Goal: Information Seeking & Learning: Learn about a topic

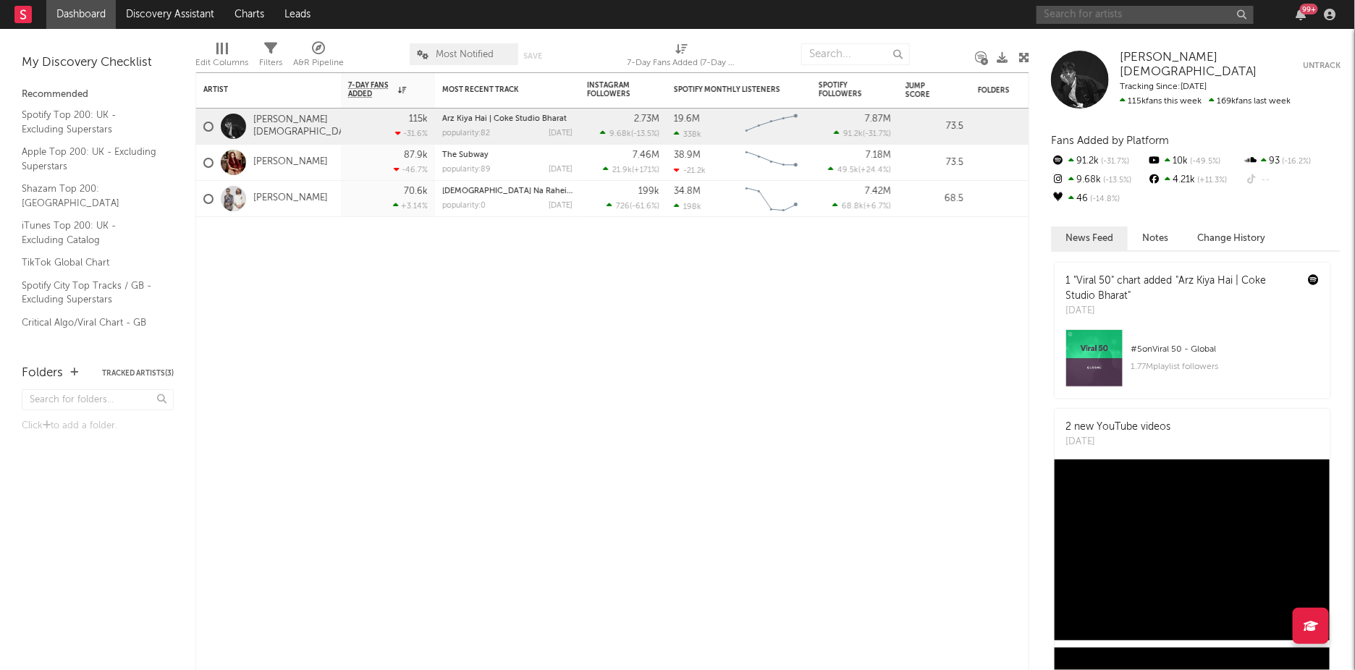
click at [1126, 11] on input "text" at bounding box center [1145, 15] width 217 height 18
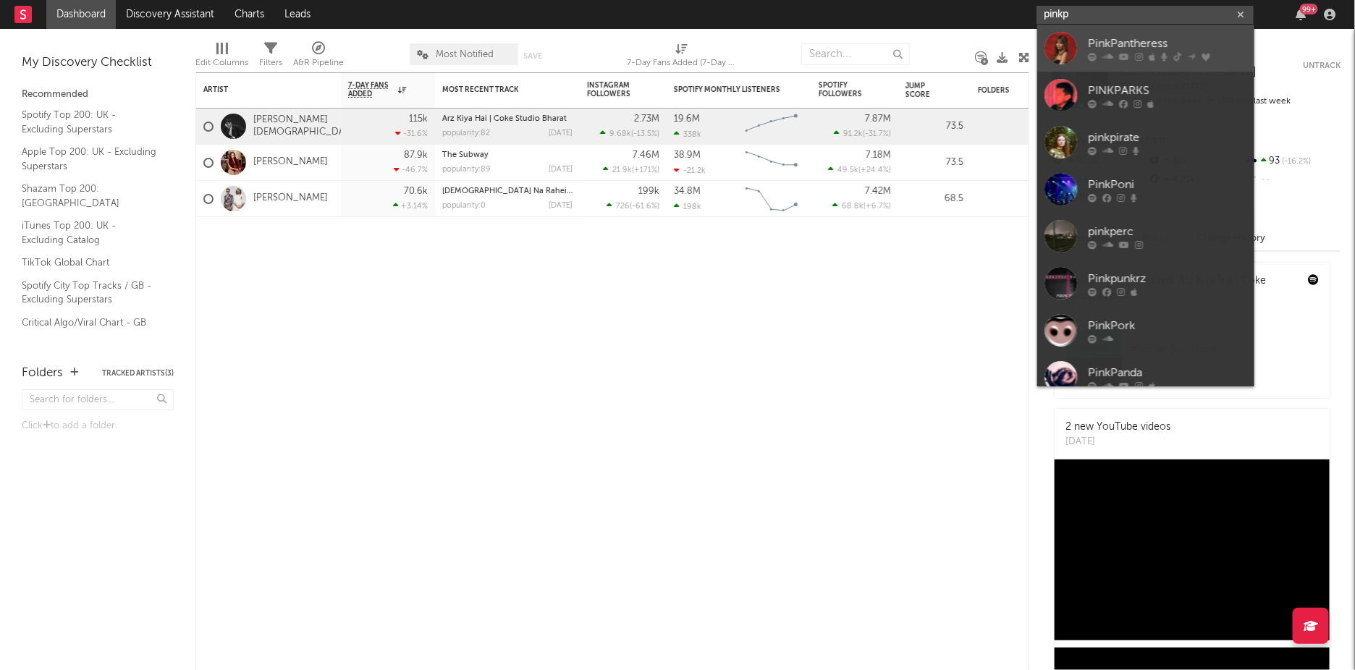
type input "pinkp"
click at [1090, 56] on icon at bounding box center [1092, 56] width 9 height 9
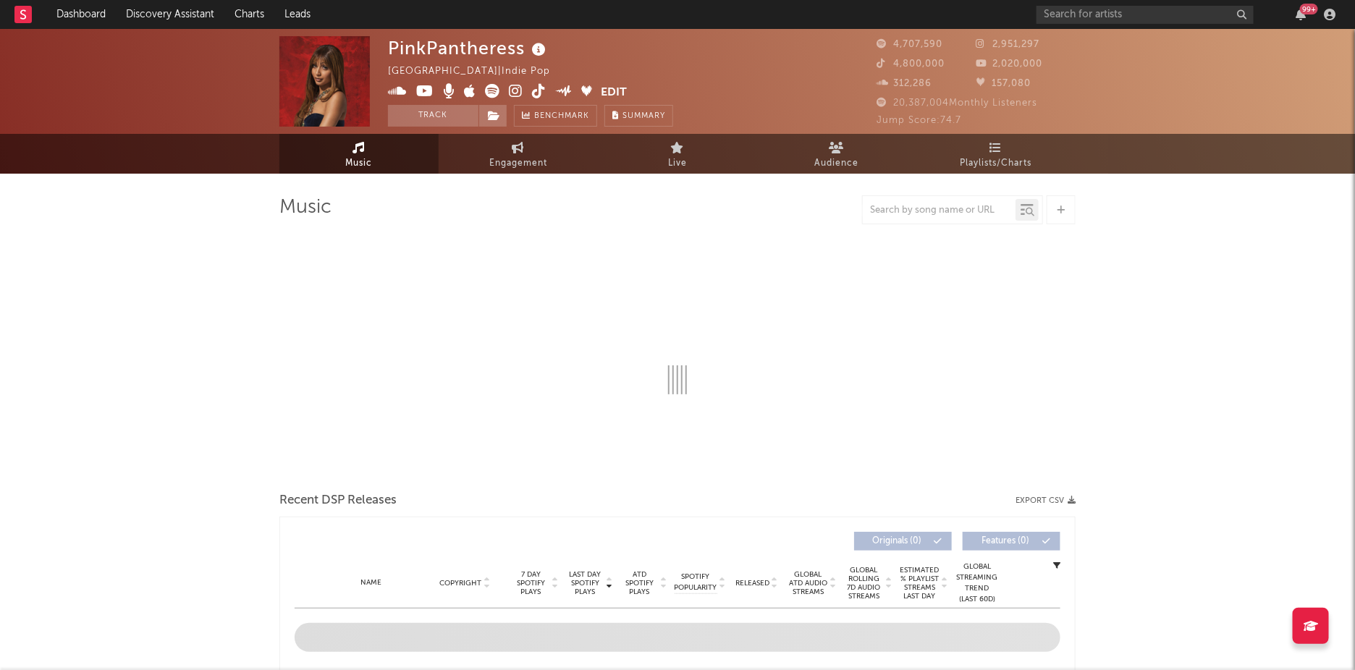
select select "6m"
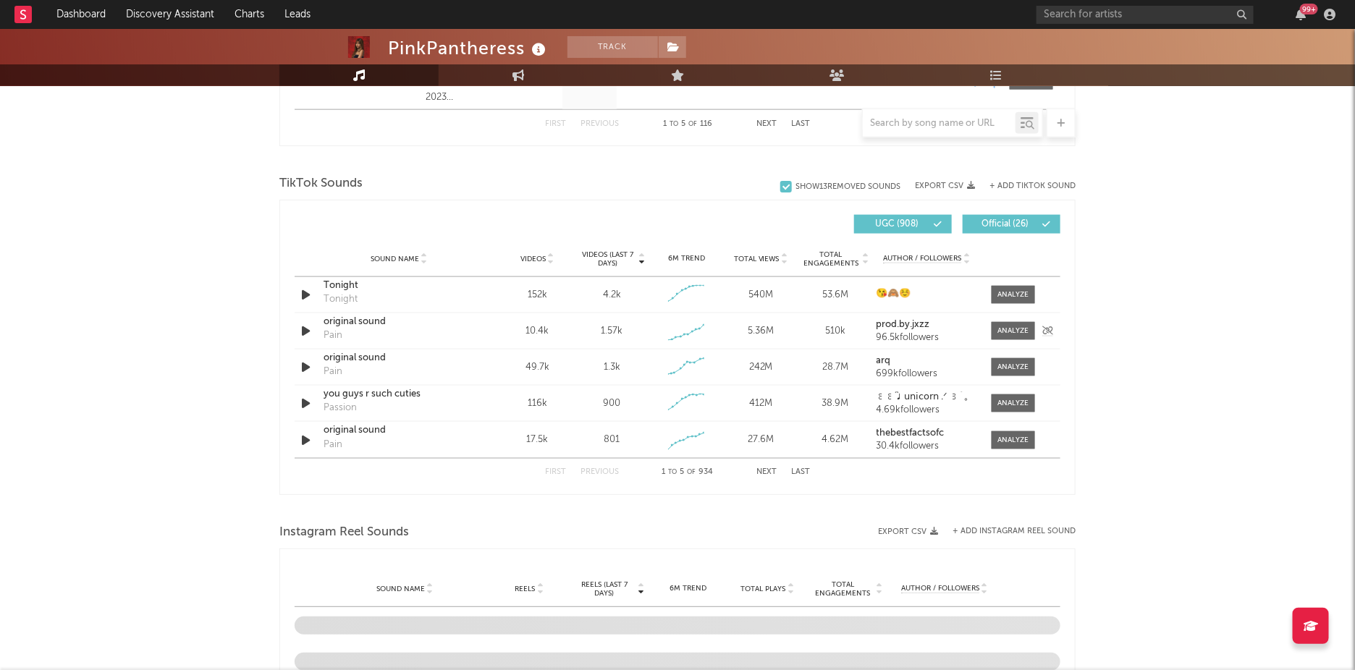
scroll to position [935, 0]
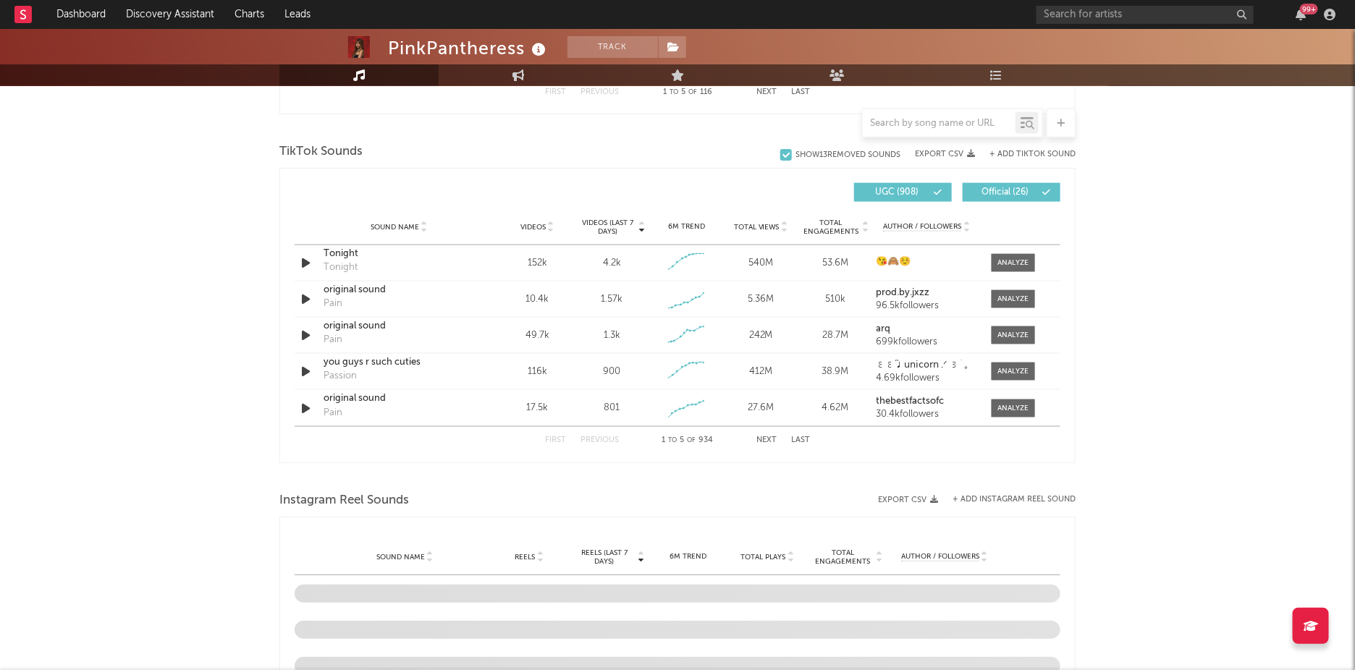
click at [426, 222] on icon at bounding box center [424, 225] width 7 height 6
click at [422, 222] on icon at bounding box center [424, 225] width 7 height 6
click at [425, 224] on icon at bounding box center [424, 225] width 7 height 6
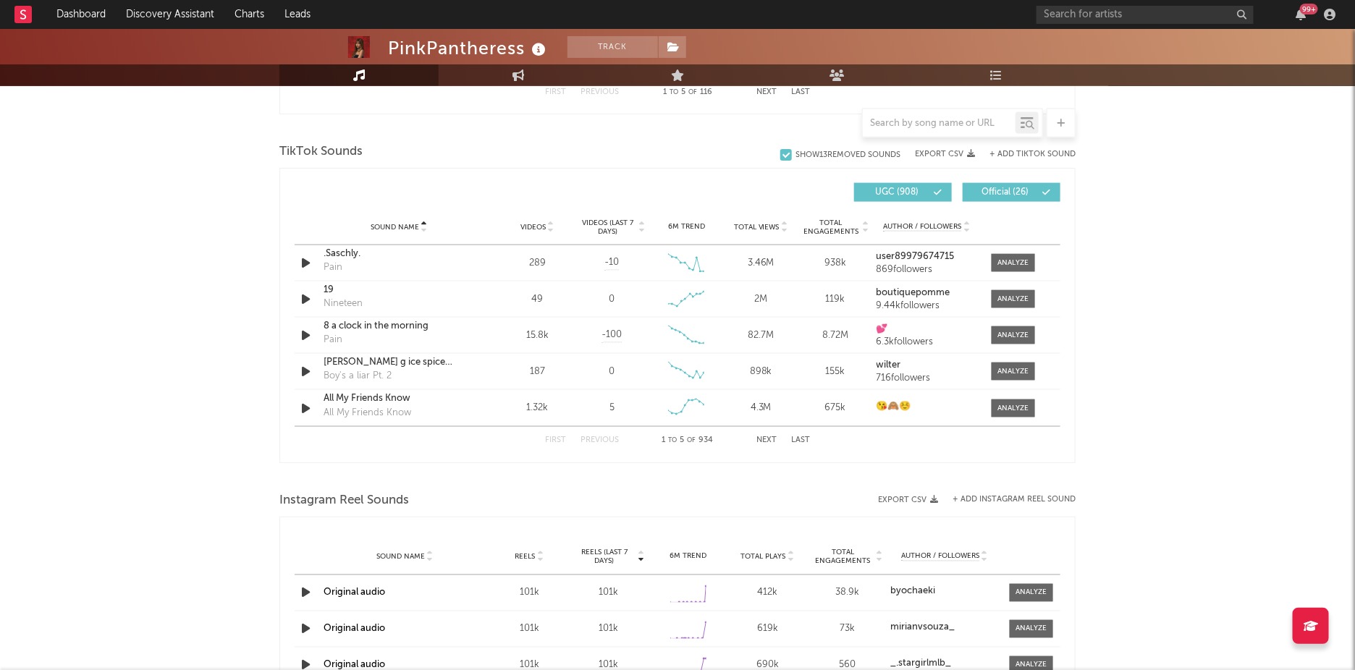
click at [1010, 153] on button "+ Add TikTok Sound" at bounding box center [1033, 155] width 86 height 8
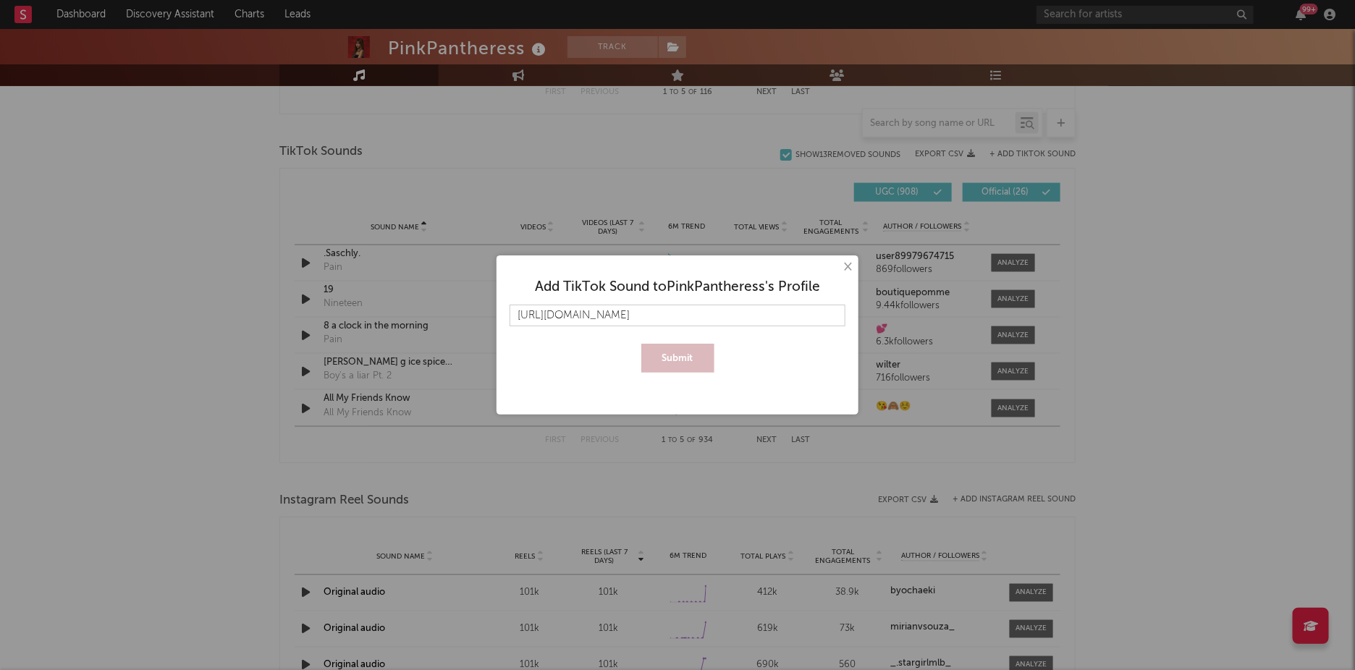
scroll to position [0, 14]
type input "https://www.tiktok.com/@zaralarsson/video/7559720265928674582"
click at [662, 364] on button "Submit" at bounding box center [678, 358] width 73 height 29
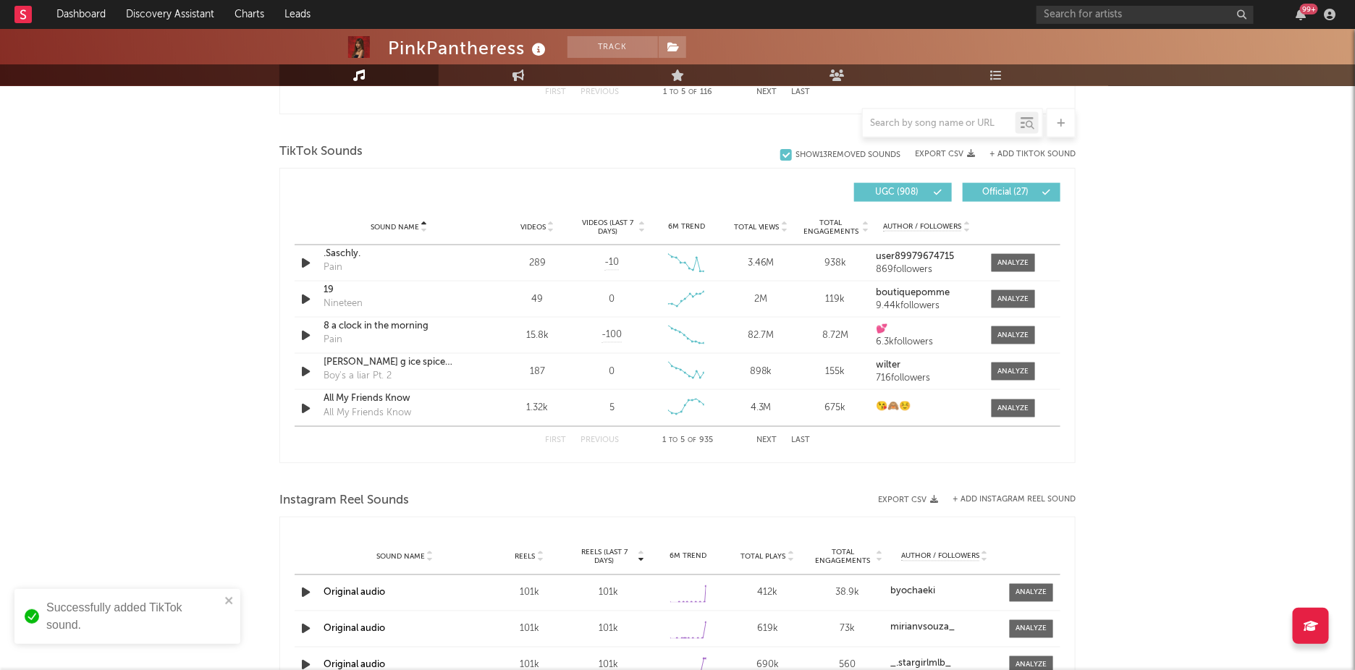
click at [375, 227] on span "Sound Name" at bounding box center [395, 227] width 49 height 9
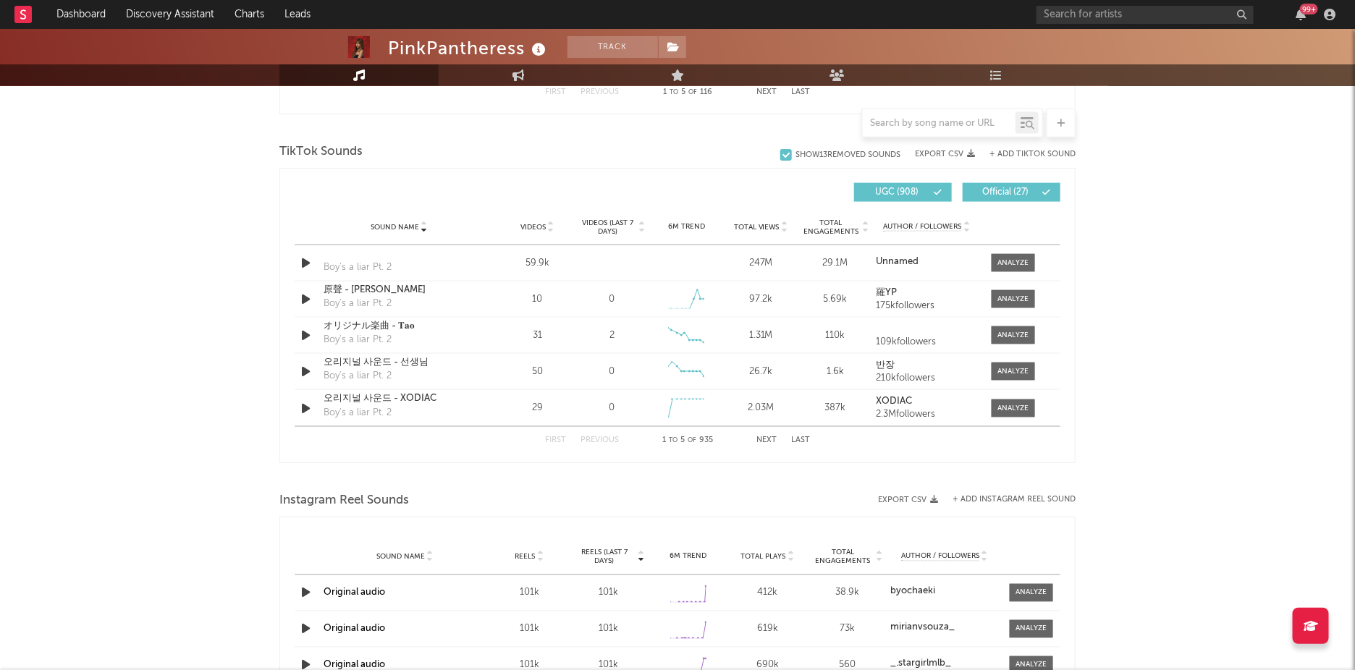
click at [375, 227] on span "Sound Name" at bounding box center [395, 227] width 49 height 9
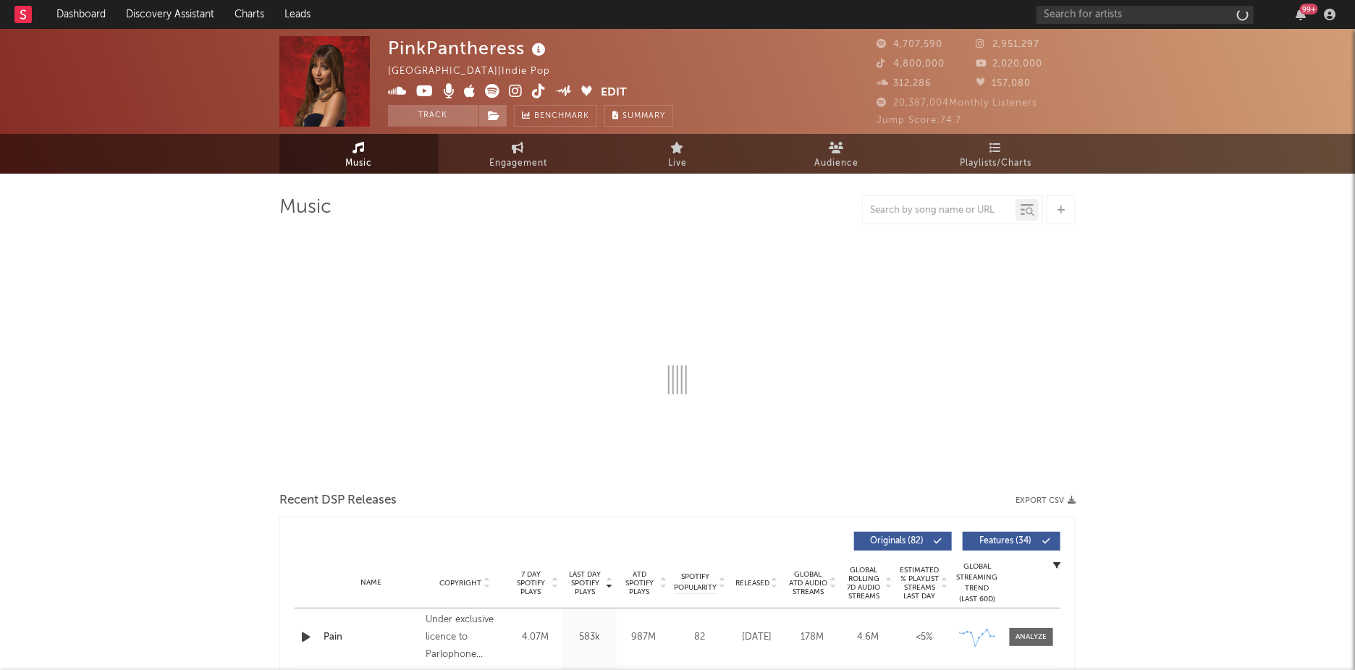
select select "6m"
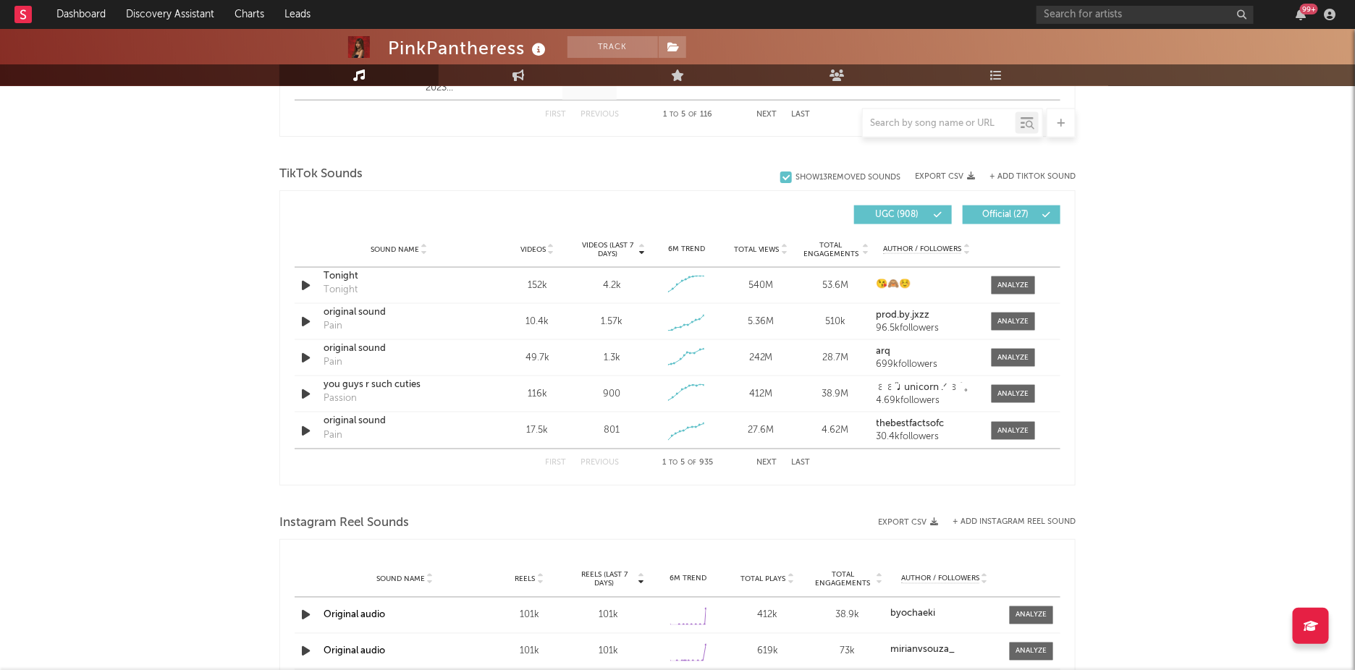
scroll to position [905, 0]
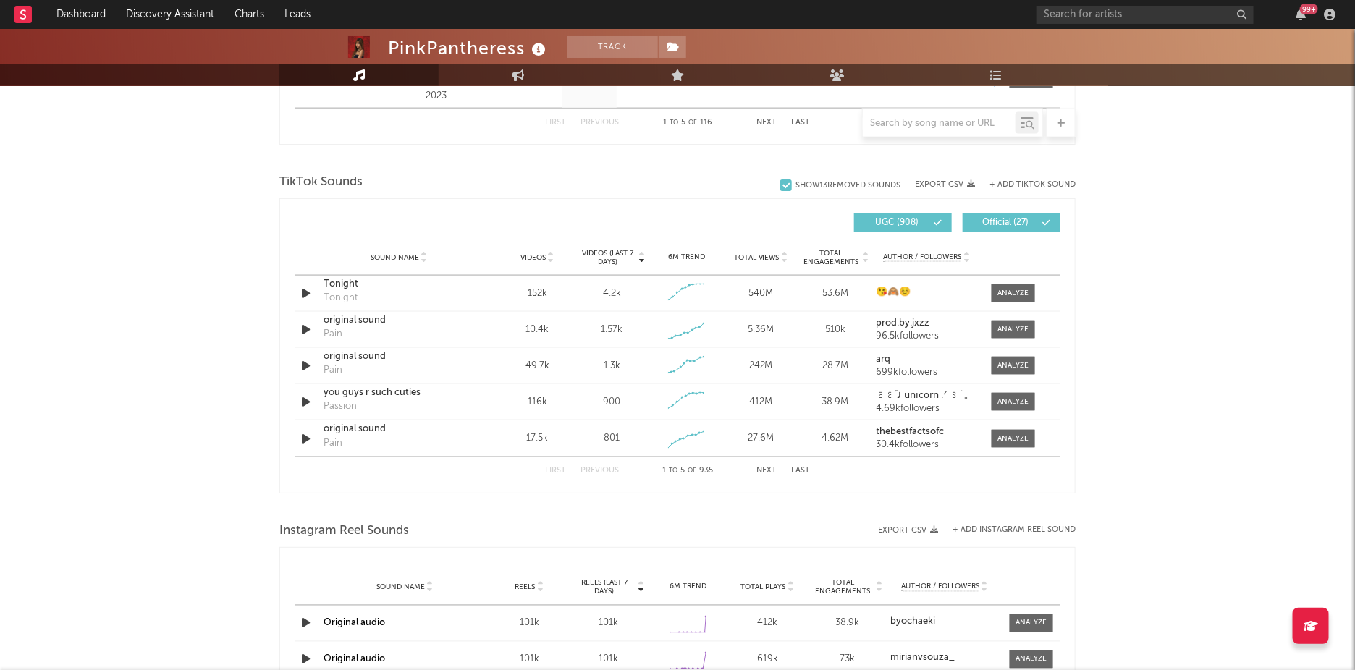
click at [613, 265] on div "Sound Name Videos Videos (last 7 days) Weekly Growth % 6M Trend Total Views Tot…" at bounding box center [678, 258] width 766 height 36
click at [610, 260] on span "Videos (last 7 days)" at bounding box center [608, 257] width 59 height 17
click at [610, 261] on span "Videos (last 7 days)" at bounding box center [608, 257] width 59 height 17
click at [773, 468] on button "Next" at bounding box center [767, 472] width 20 height 8
click at [770, 468] on button "Next" at bounding box center [767, 472] width 20 height 8
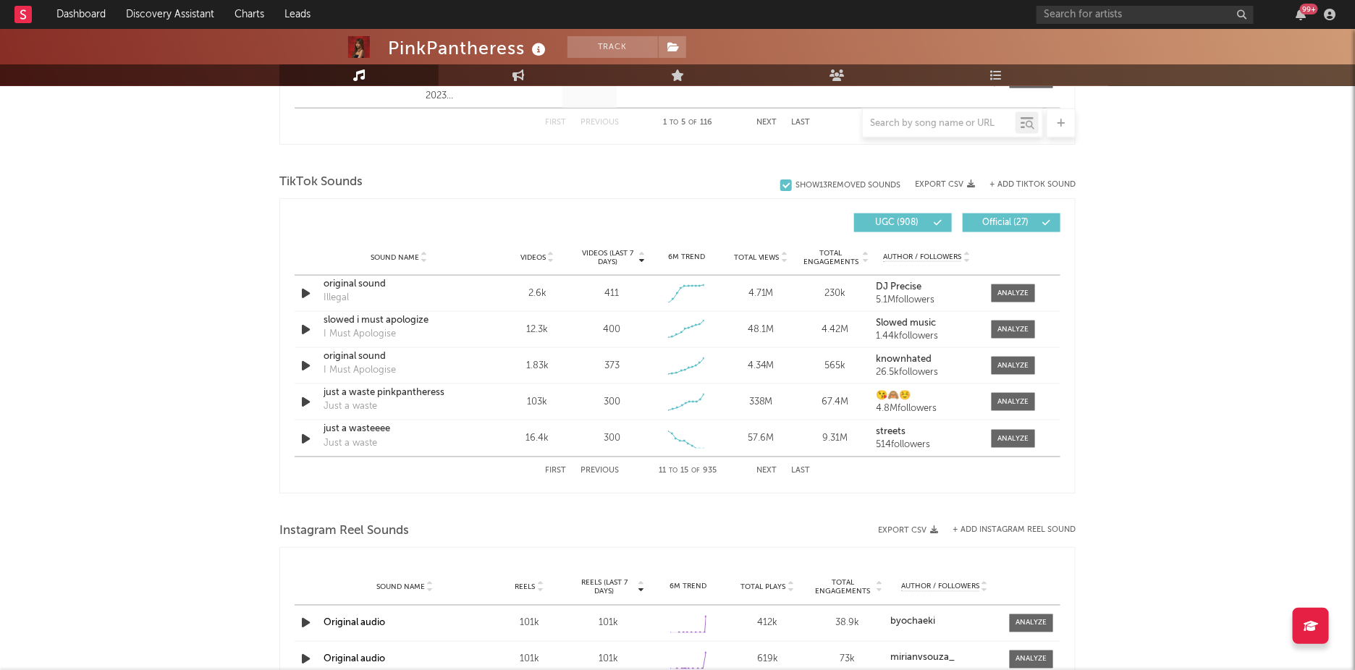
click at [770, 468] on button "Next" at bounding box center [767, 472] width 20 height 8
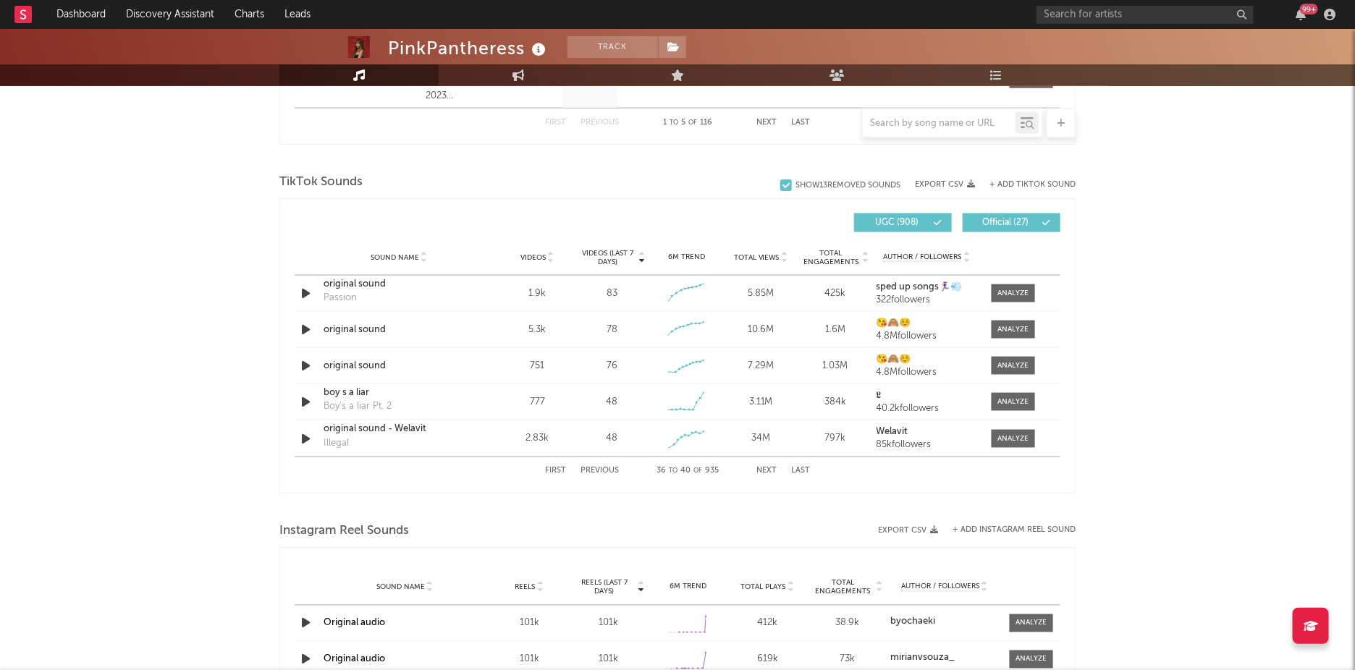
click at [770, 468] on button "Next" at bounding box center [767, 472] width 20 height 8
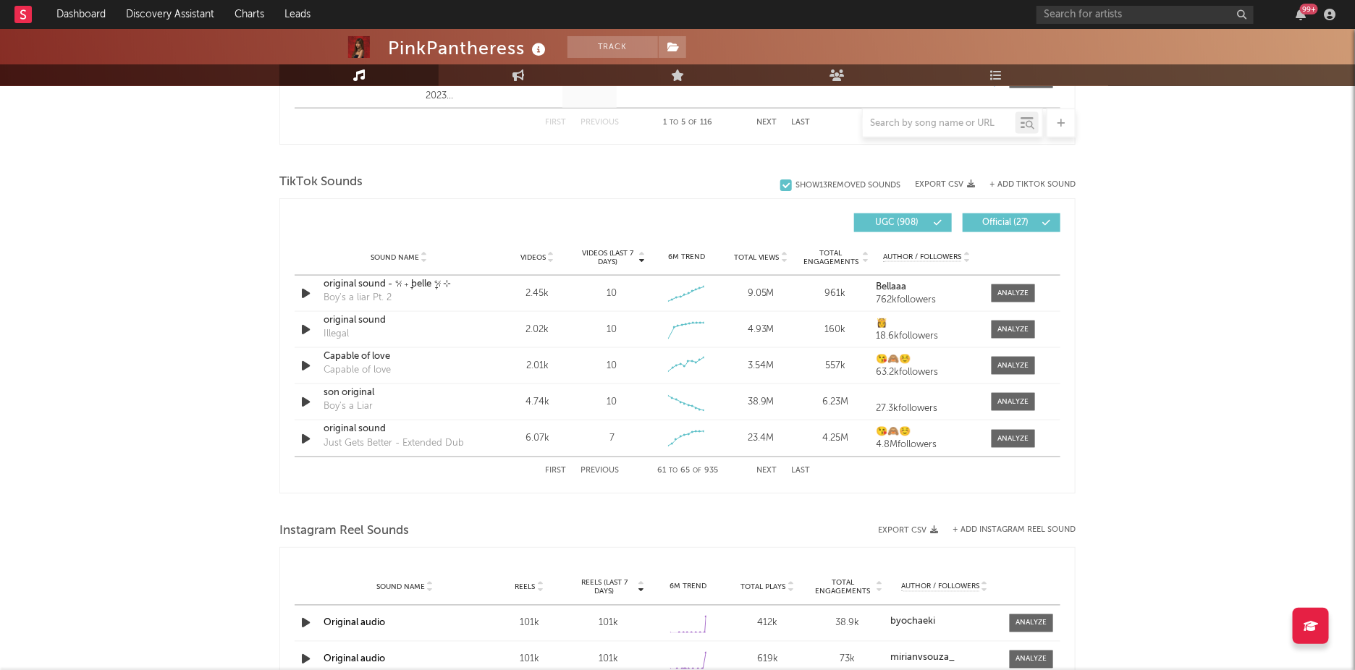
click at [770, 468] on button "Next" at bounding box center [767, 472] width 20 height 8
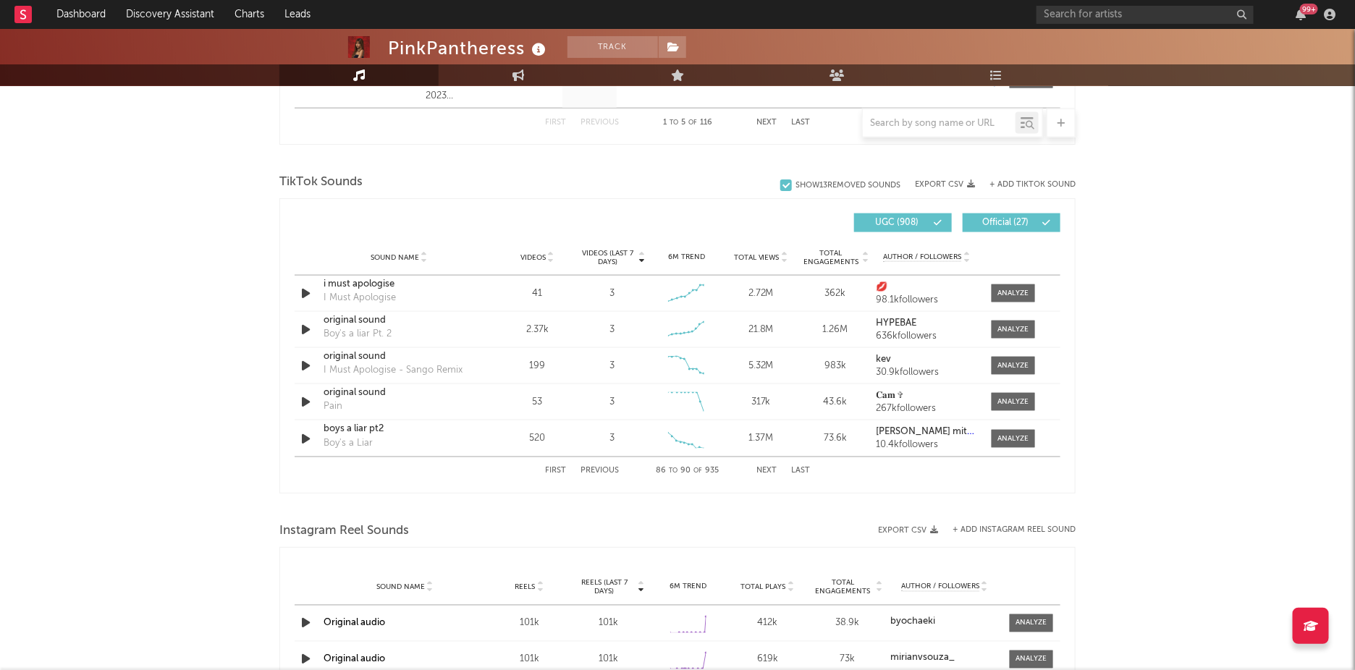
click at [770, 468] on button "Next" at bounding box center [767, 472] width 20 height 8
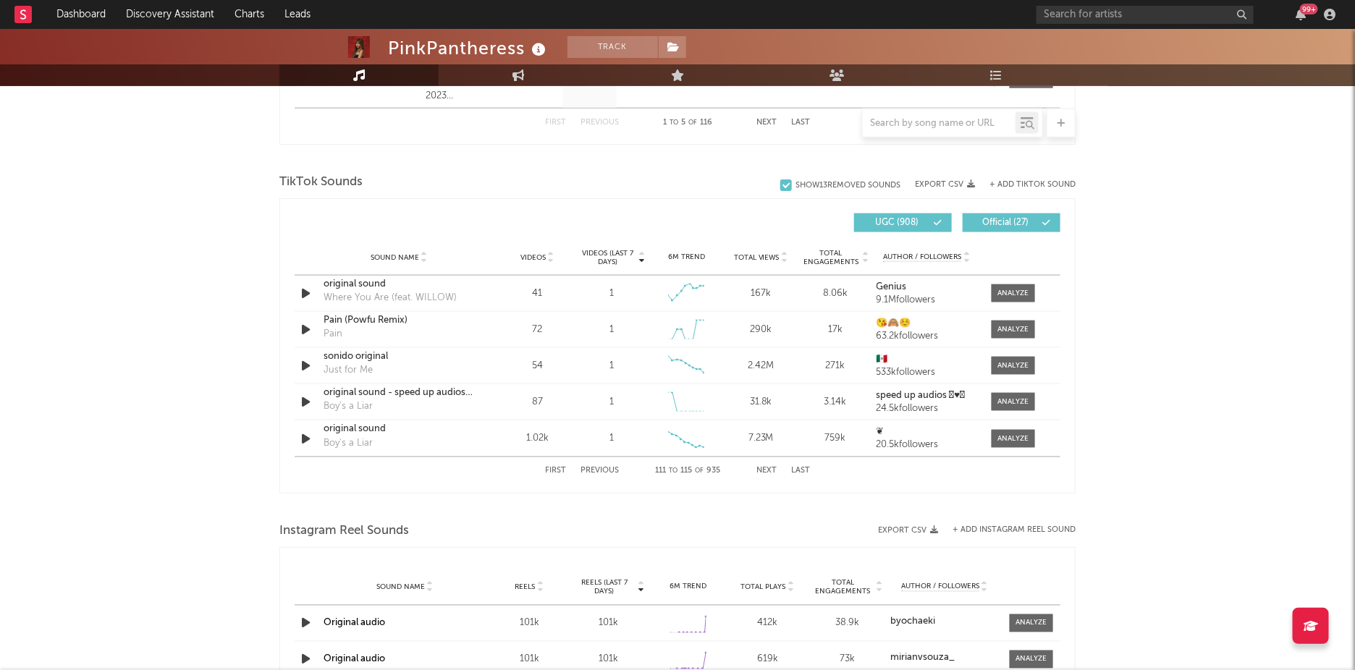
click at [770, 468] on button "Next" at bounding box center [767, 472] width 20 height 8
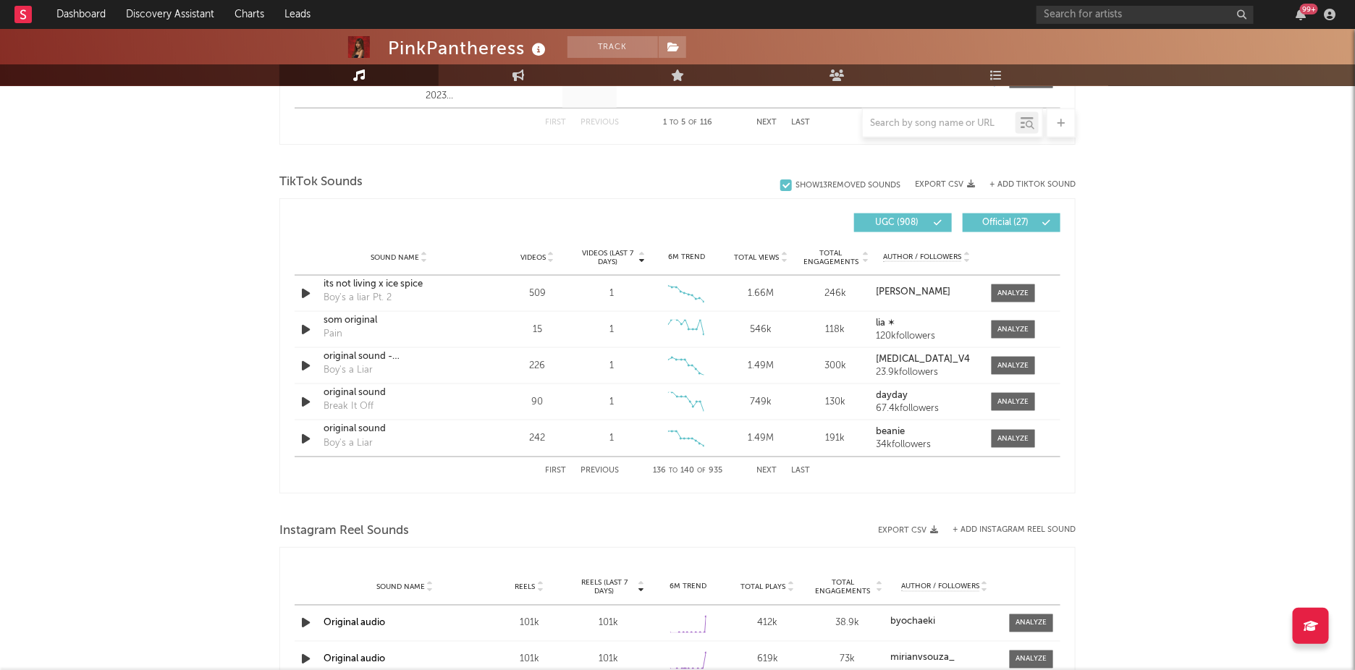
click at [770, 468] on button "Next" at bounding box center [767, 472] width 20 height 8
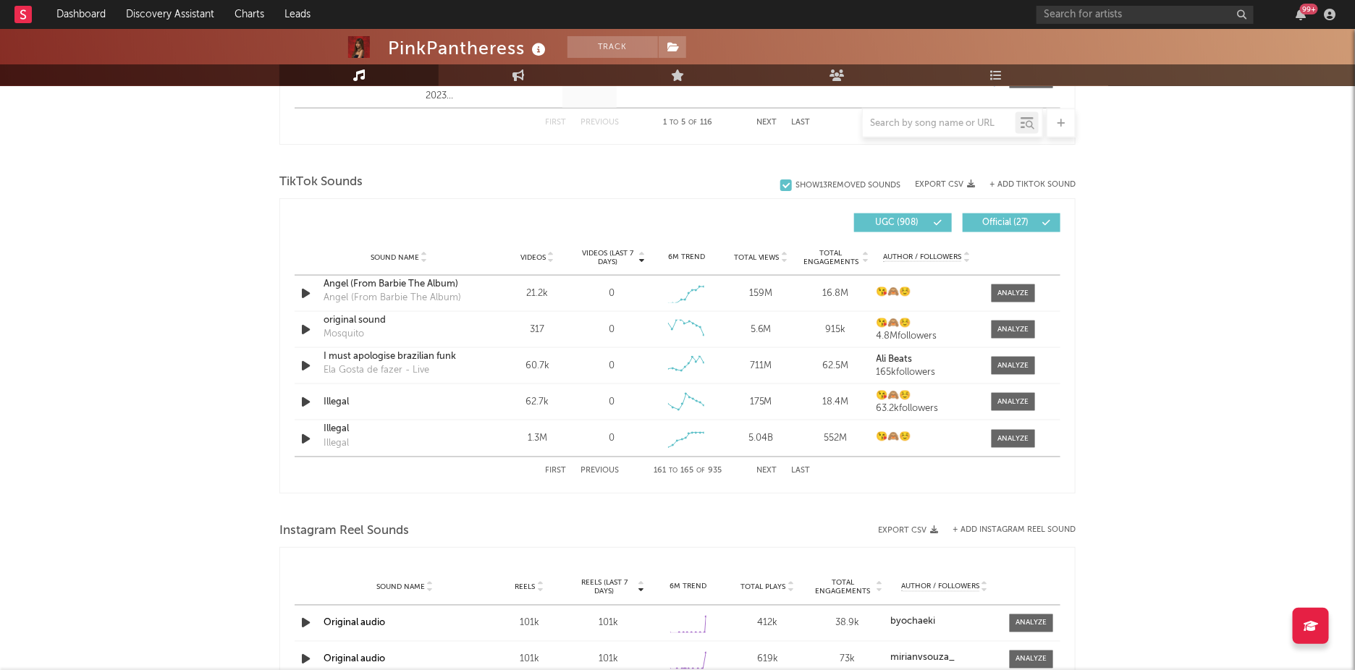
click at [794, 471] on button "Last" at bounding box center [800, 472] width 19 height 8
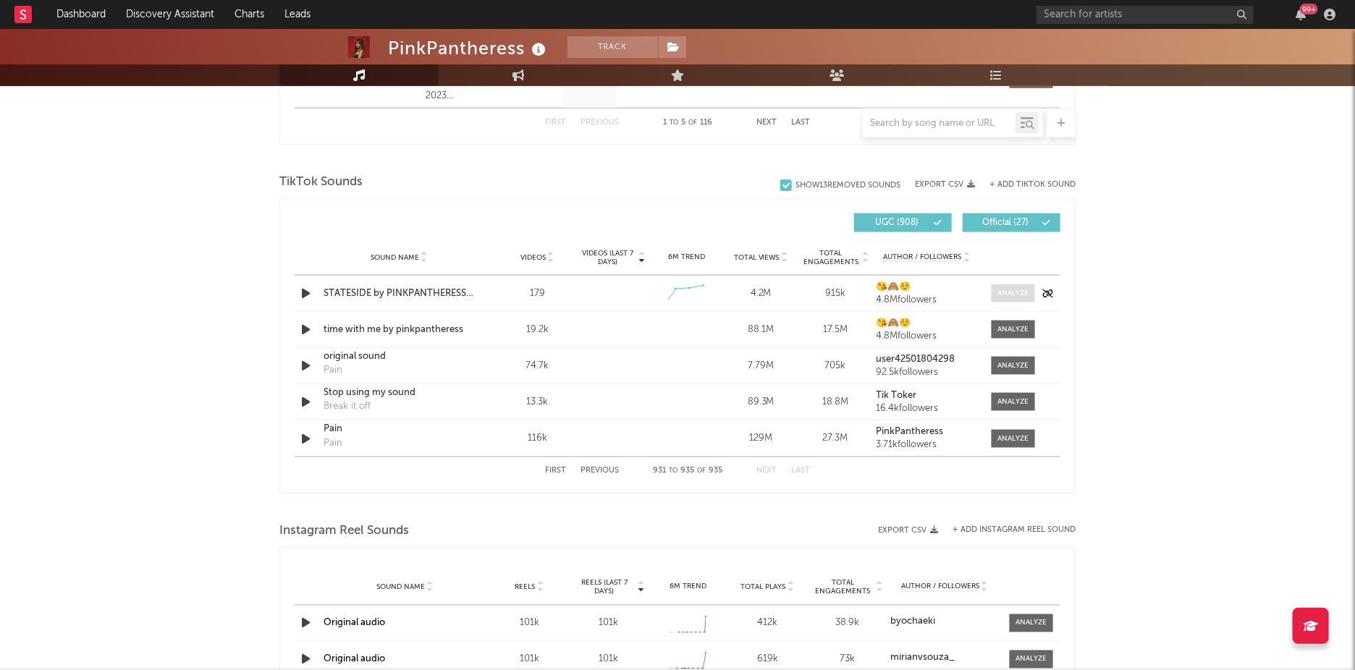
click at [1000, 290] on div at bounding box center [1013, 293] width 31 height 11
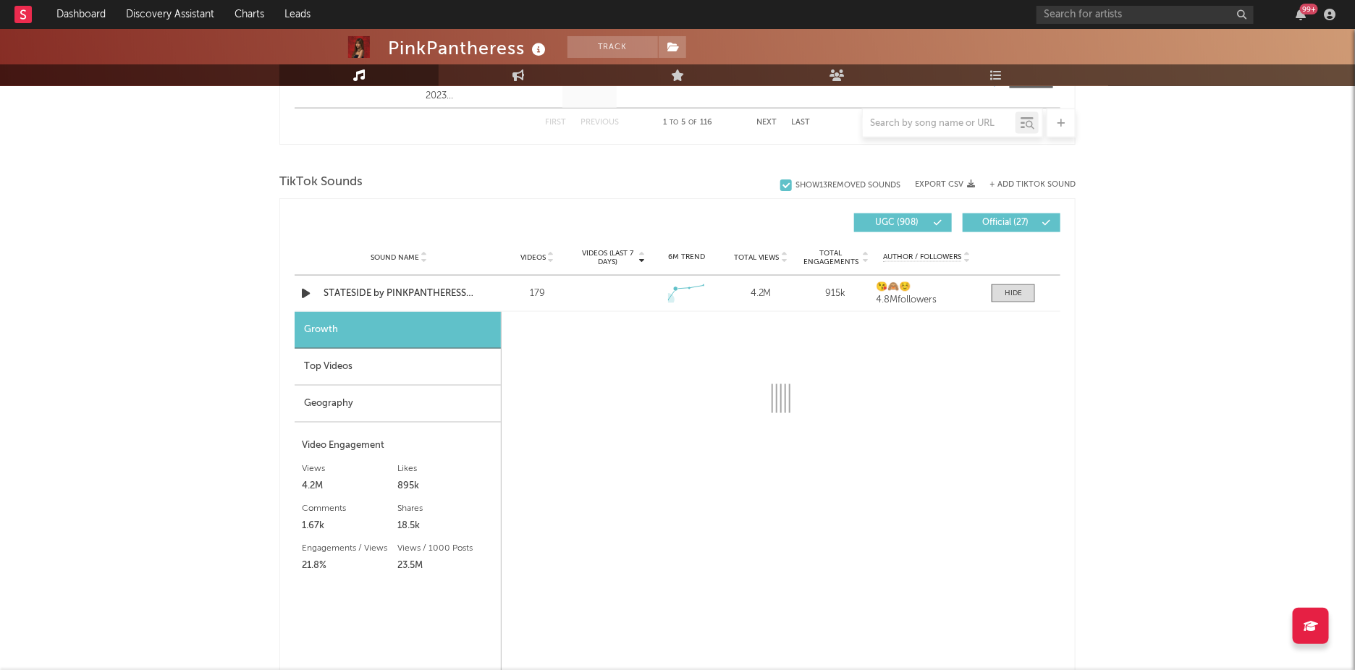
select select "1w"
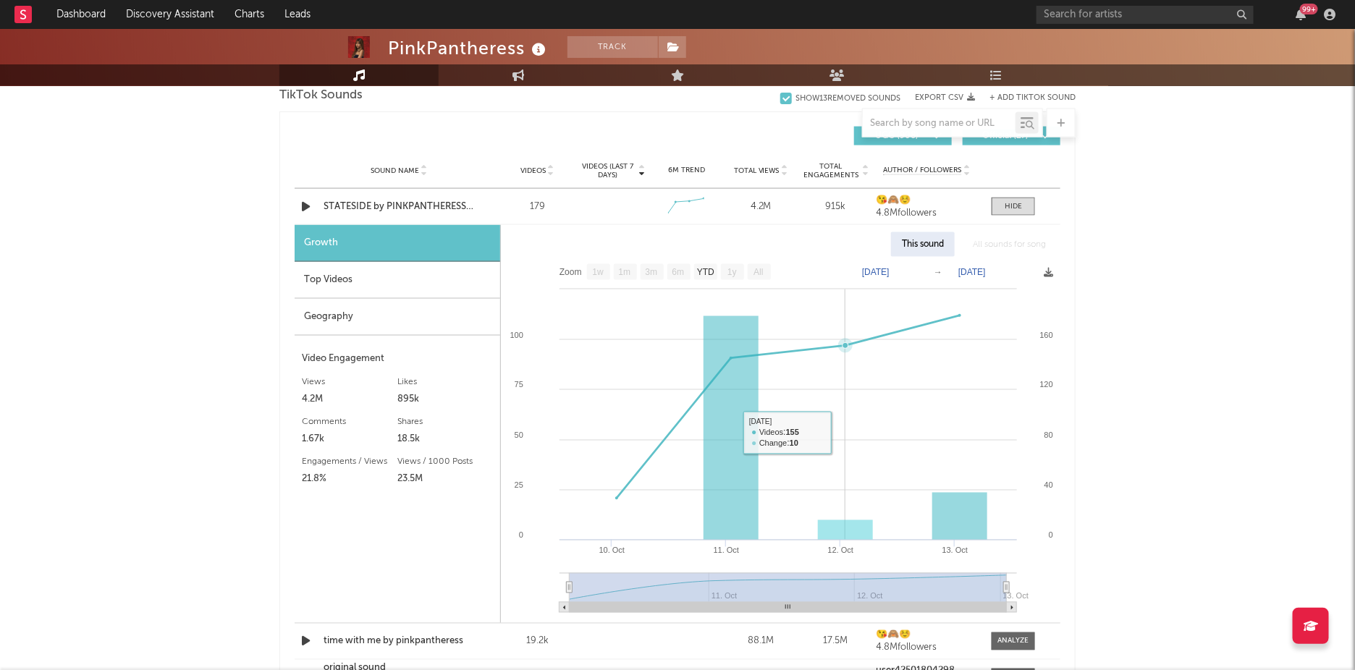
scroll to position [994, 0]
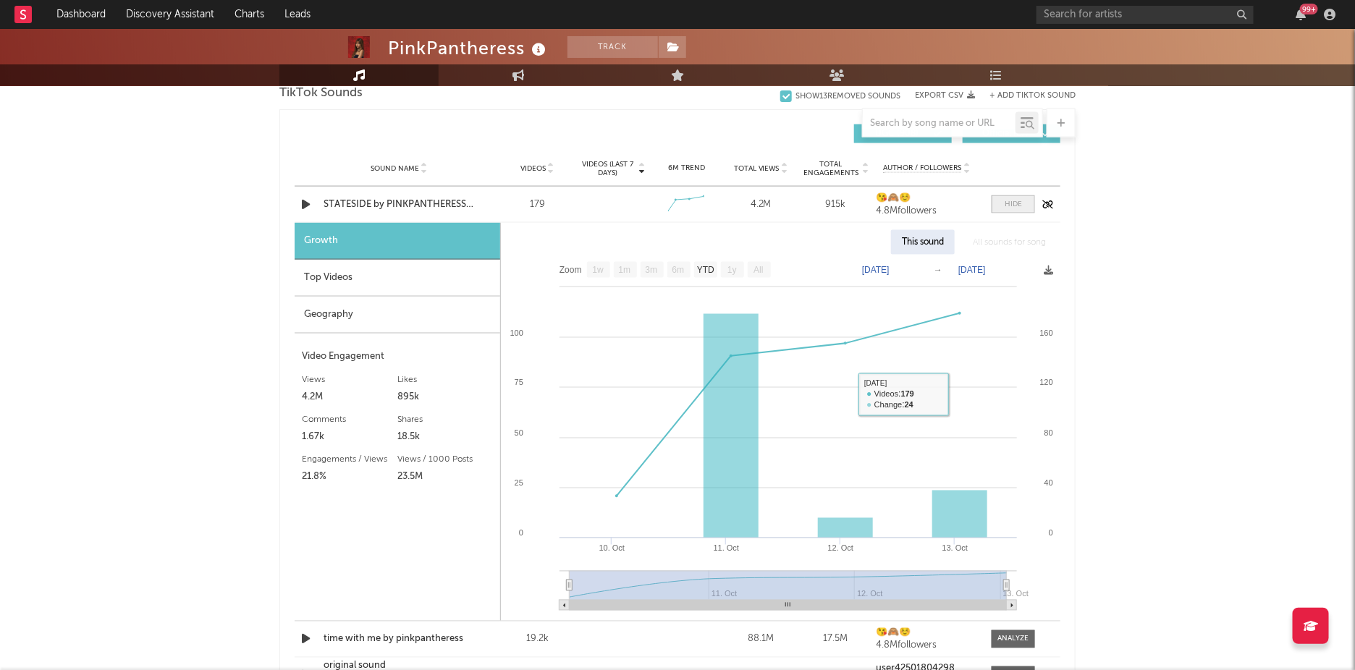
click at [1005, 203] on div at bounding box center [1013, 204] width 17 height 11
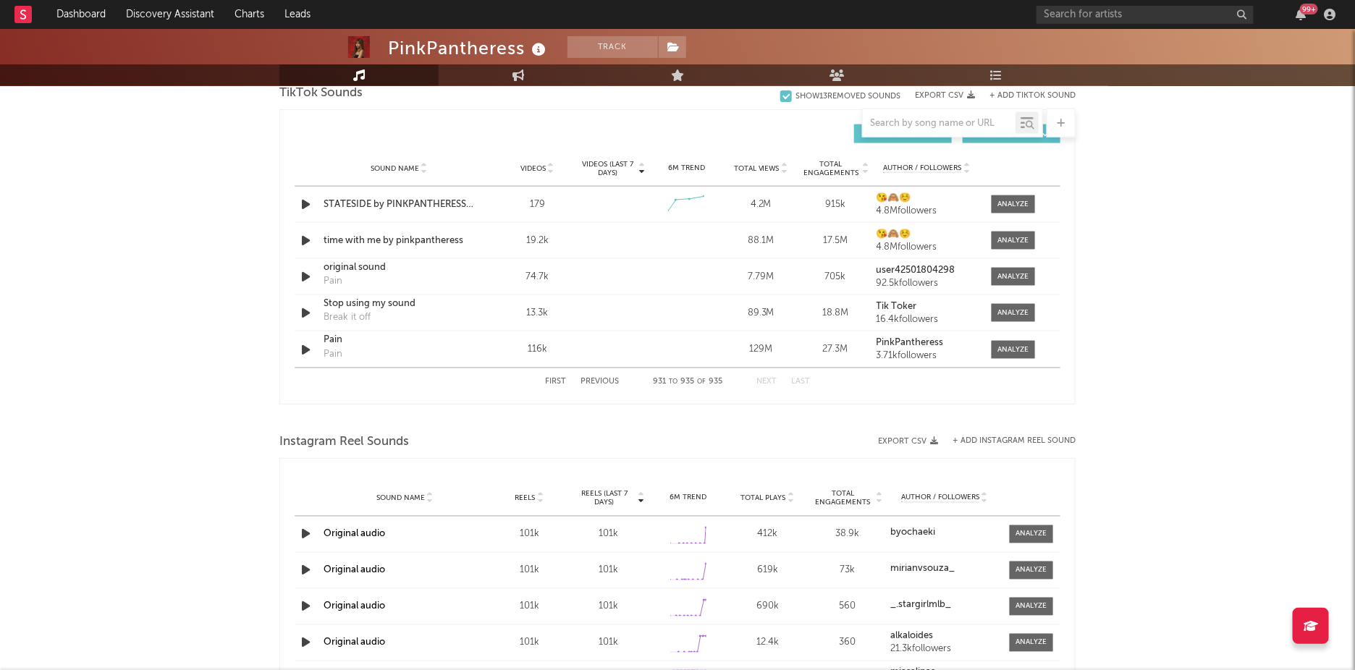
click at [598, 379] on button "Previous" at bounding box center [600, 383] width 38 height 8
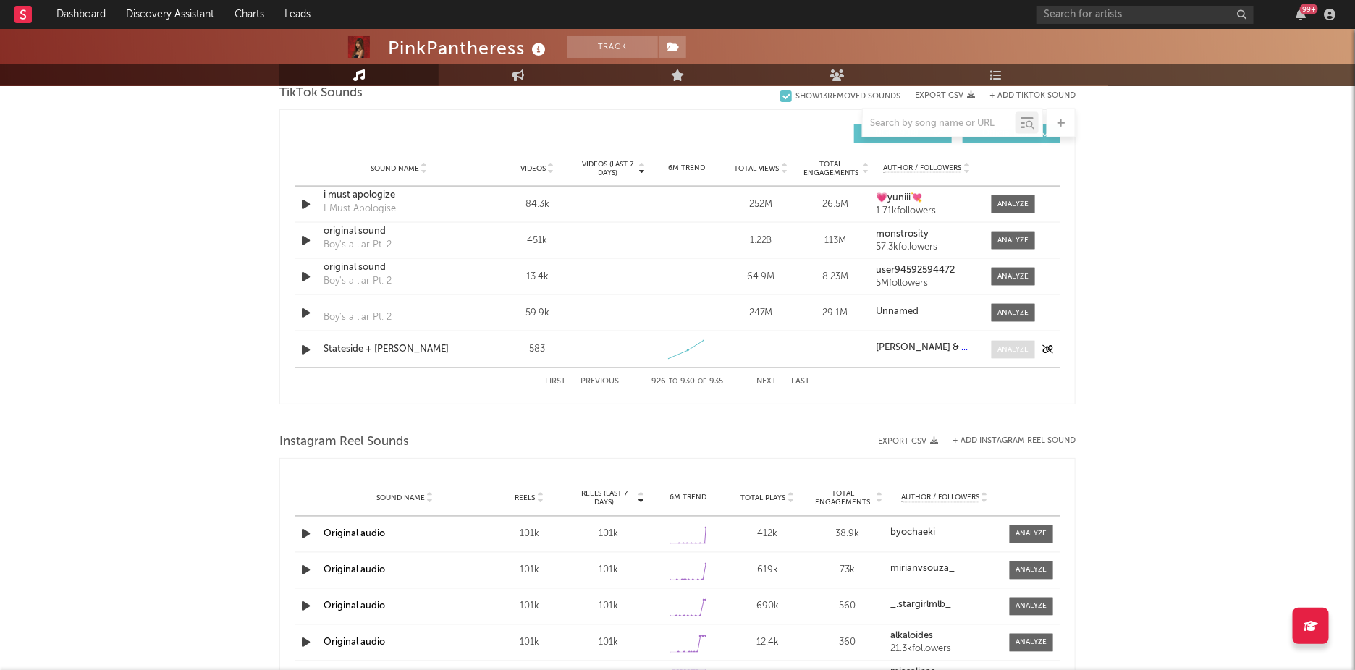
click at [994, 348] on span at bounding box center [1013, 350] width 43 height 18
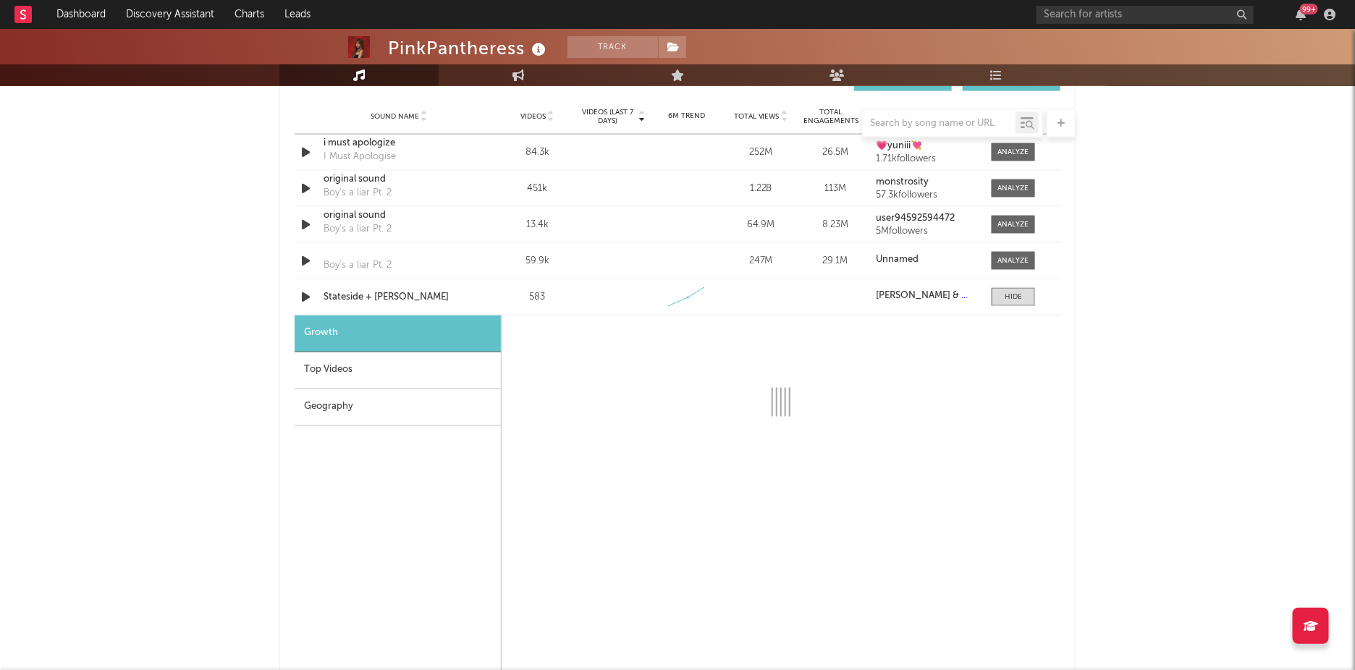
select select "1w"
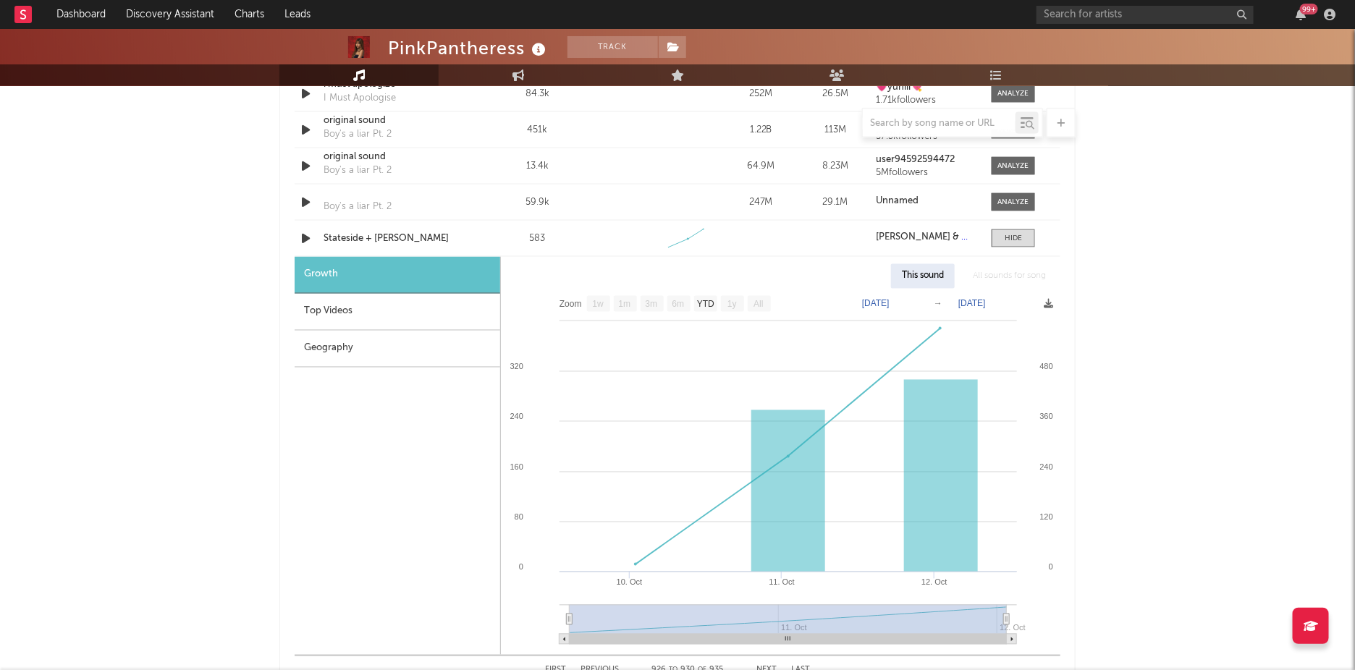
scroll to position [1109, 0]
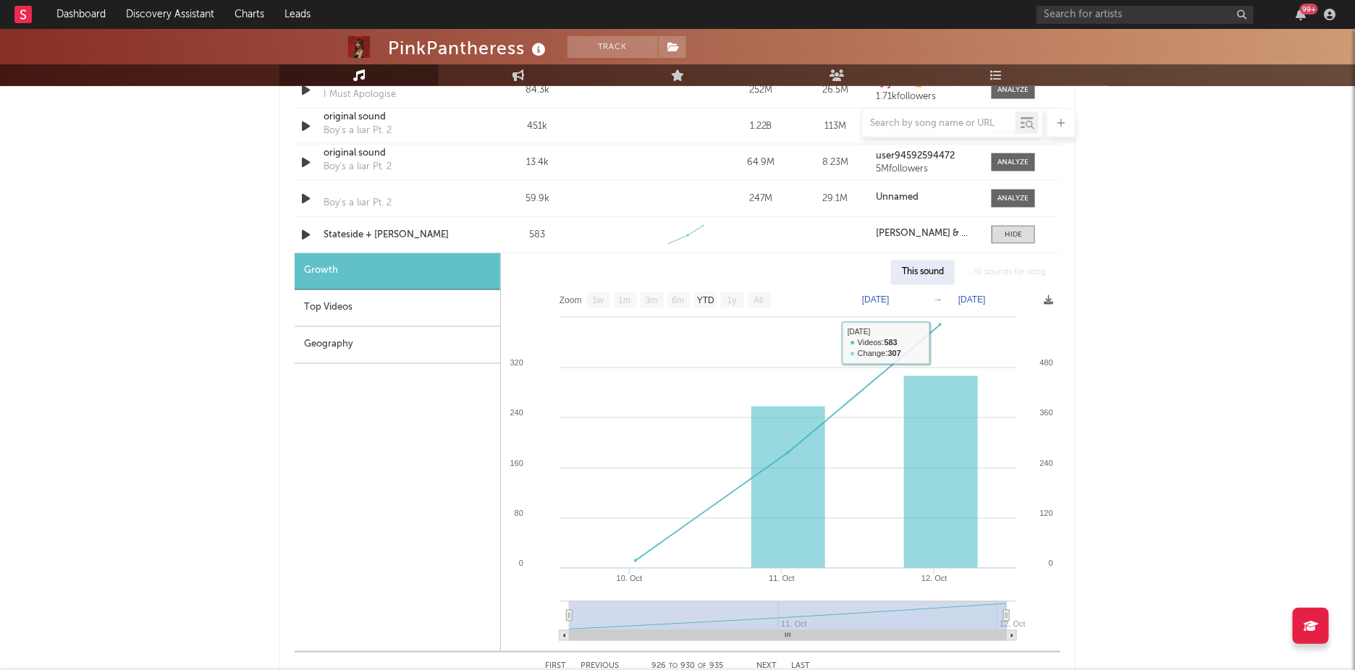
click at [986, 300] on text "[DATE]" at bounding box center [973, 300] width 28 height 10
click at [1015, 298] on input "[DATE]" at bounding box center [981, 300] width 67 height 14
click at [962, 295] on input "[DATE]" at bounding box center [981, 300] width 67 height 14
type input "[DATE]"
click at [1001, 234] on span at bounding box center [1013, 235] width 43 height 18
